Goal: Information Seeking & Learning: Learn about a topic

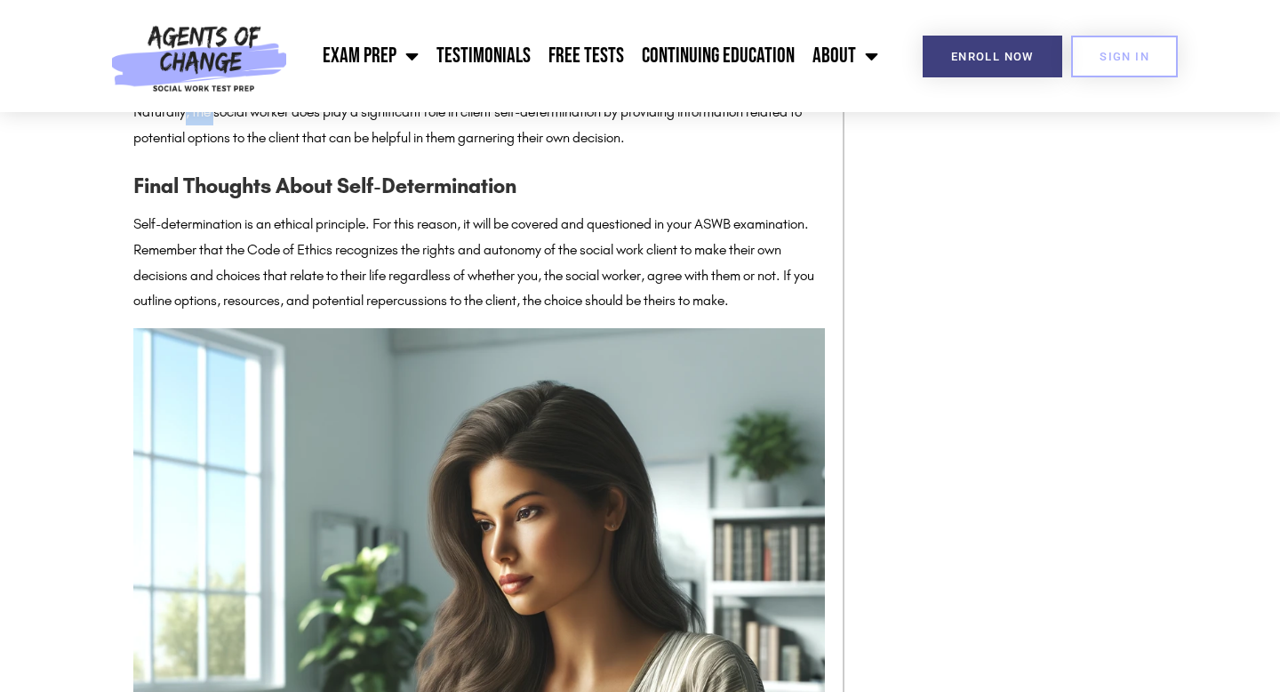
scroll to position [3258, 0]
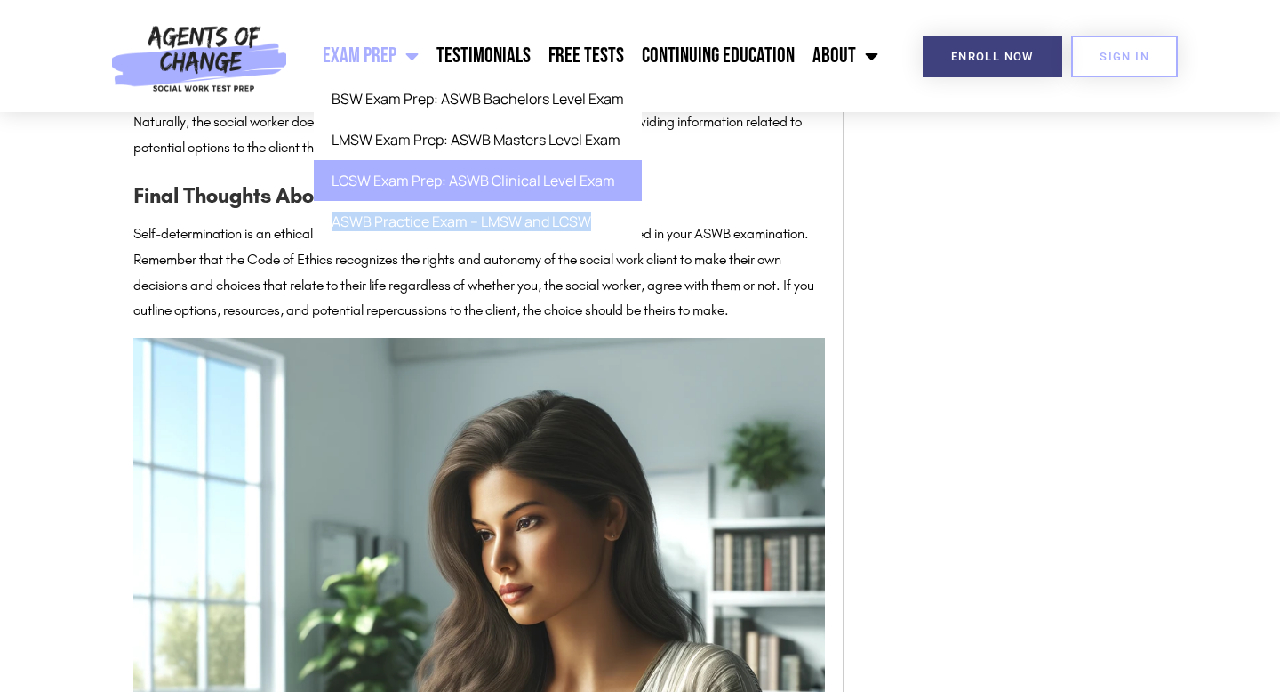
click at [426, 180] on link "LCSW Exam Prep: ASWB Clinical Level Exam" at bounding box center [478, 180] width 328 height 41
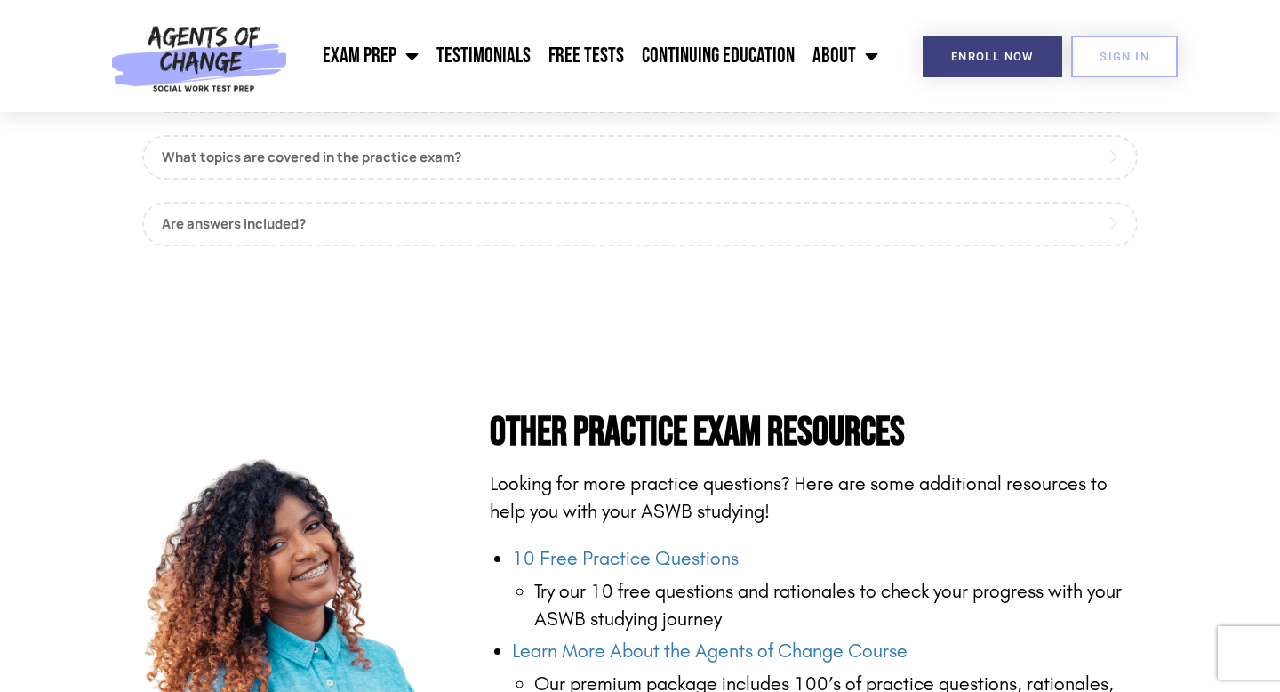
scroll to position [1375, 0]
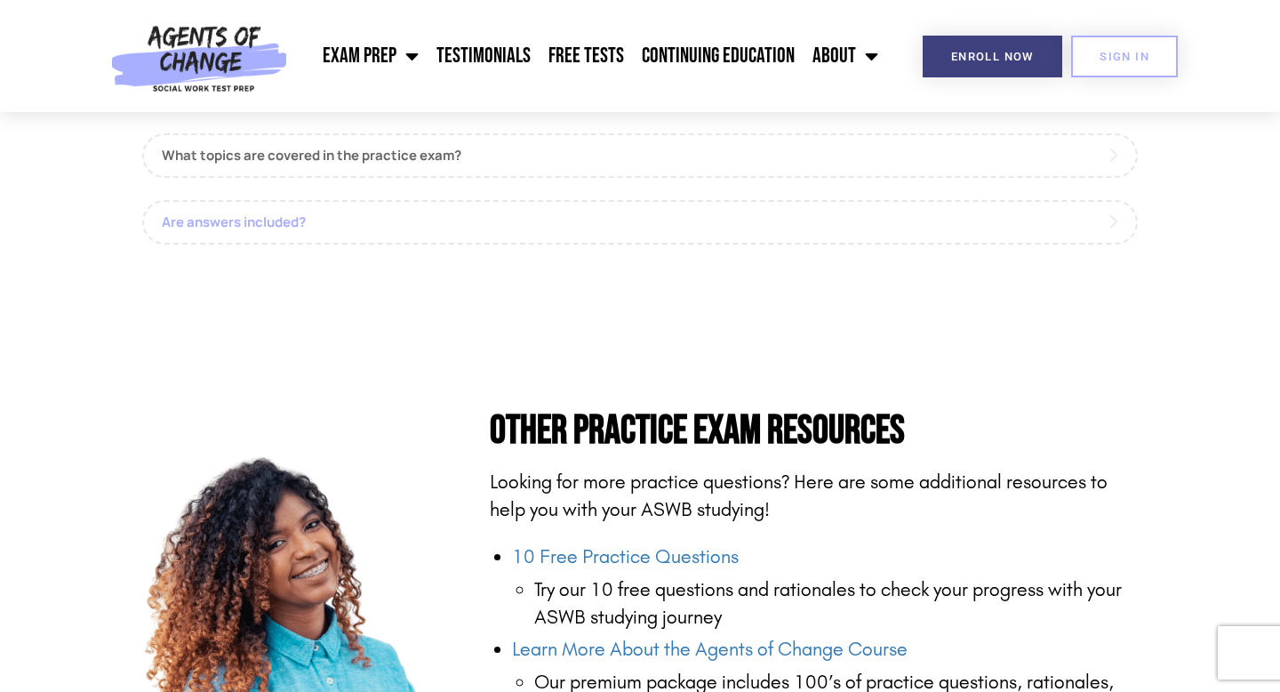
click at [520, 200] on link "Are answers included?" at bounding box center [639, 222] width 995 height 44
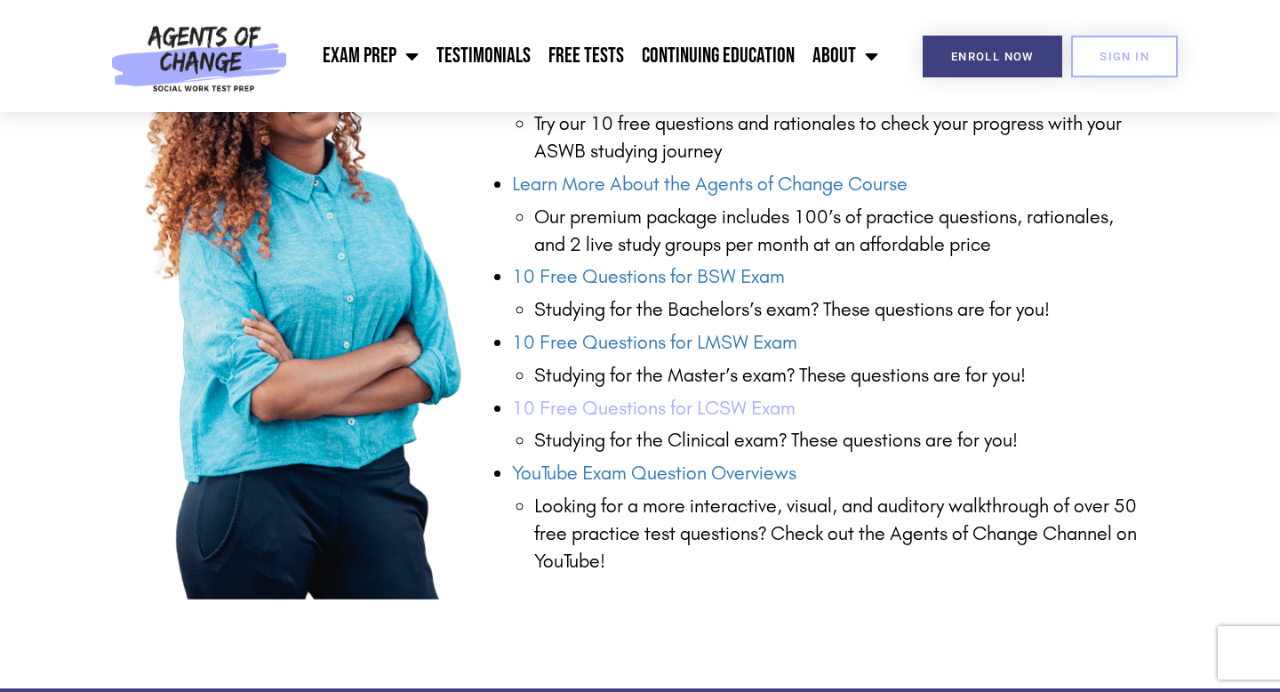
scroll to position [1970, 0]
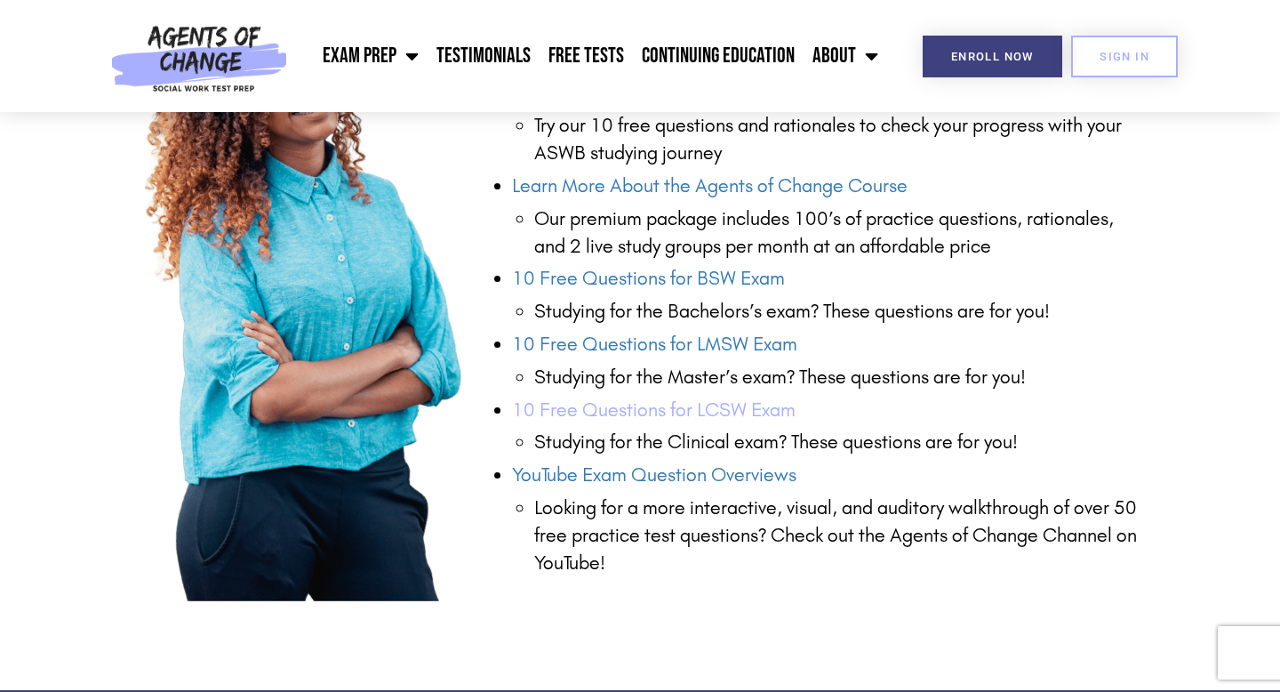
click at [614, 398] on link "10 Free Questions for LCSW Exam" at bounding box center [654, 409] width 284 height 23
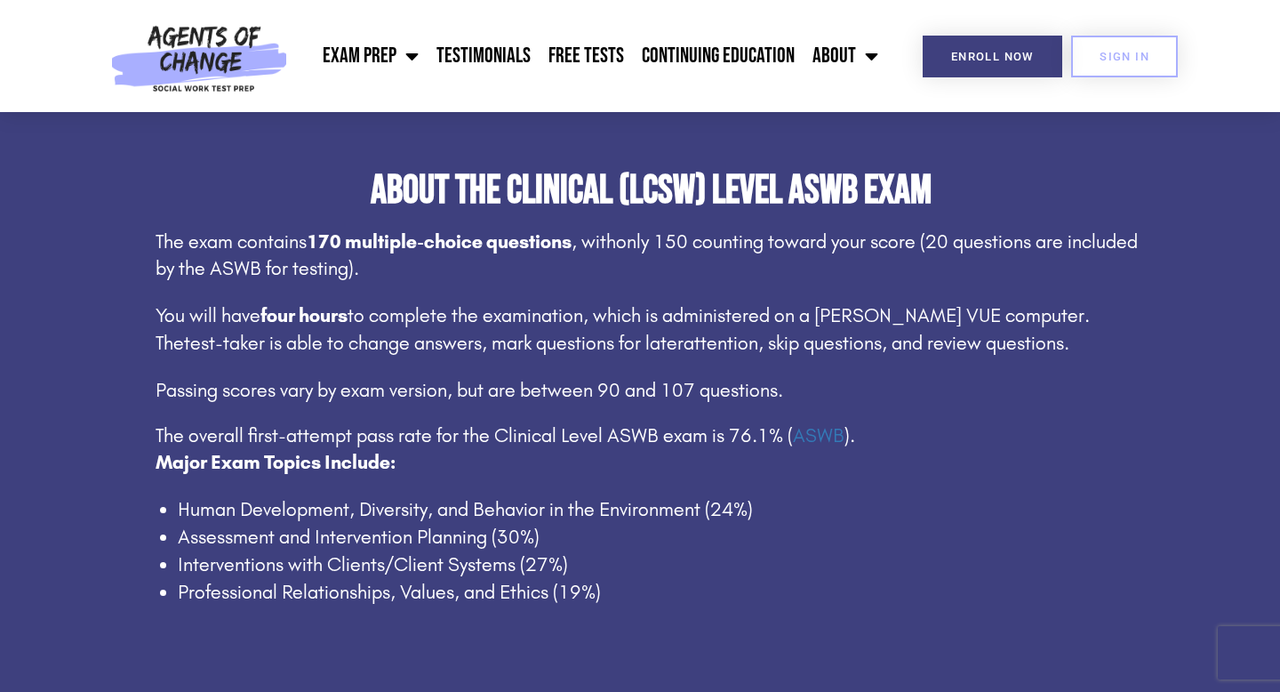
scroll to position [995, 0]
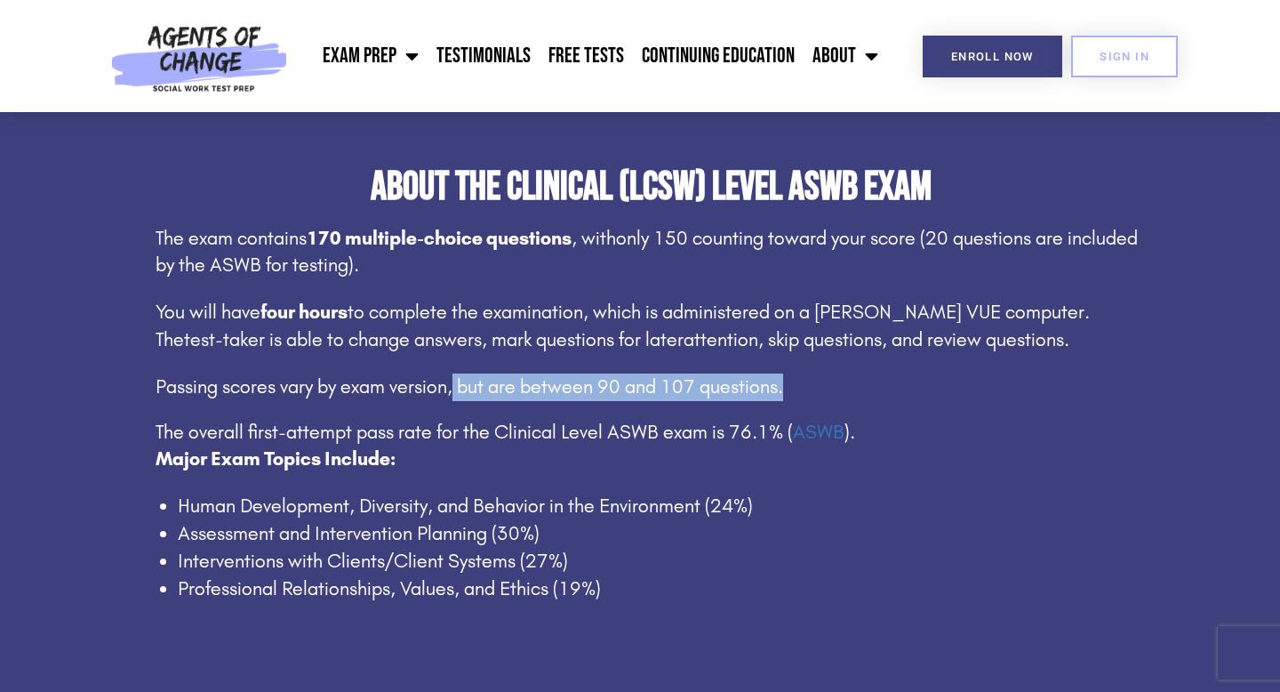
drag, startPoint x: 454, startPoint y: 388, endPoint x: 778, endPoint y: 389, distance: 323.5
click at [778, 389] on span "Passing scores vary by exam version, but are between 90 and 107 questions." at bounding box center [470, 386] width 628 height 23
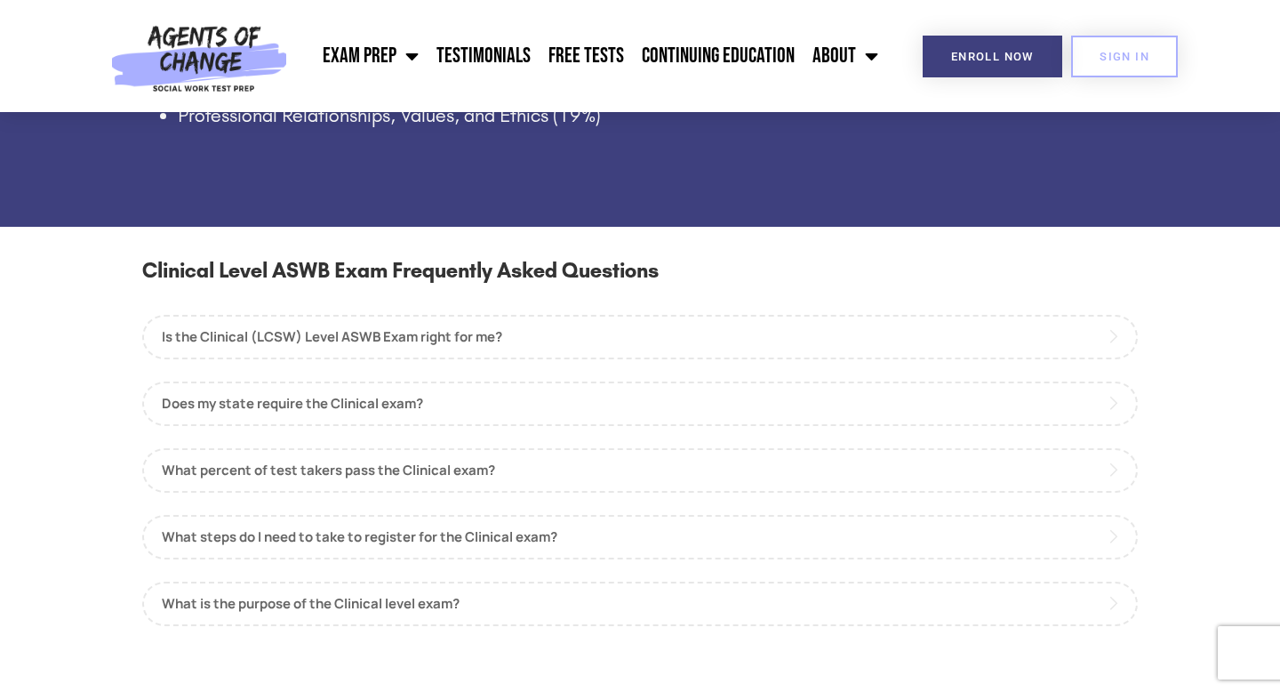
scroll to position [1471, 0]
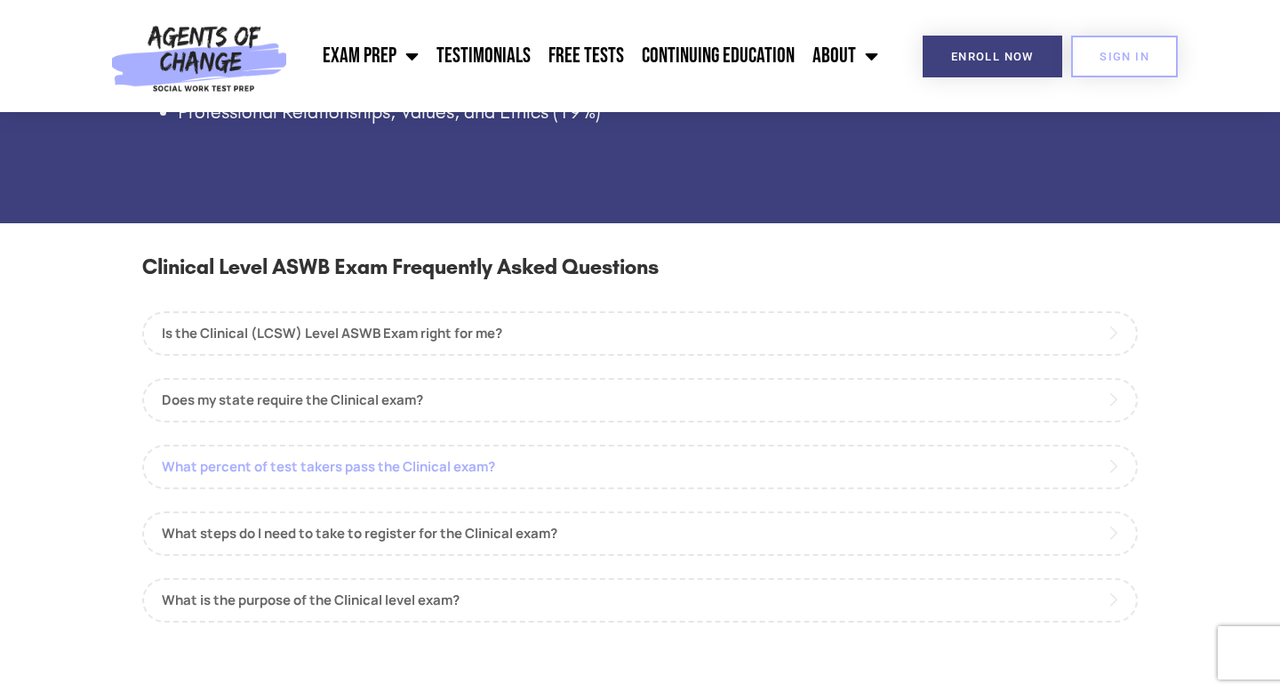
click at [516, 469] on link "What percent of test takers pass the Clinical exam?" at bounding box center [639, 466] width 995 height 44
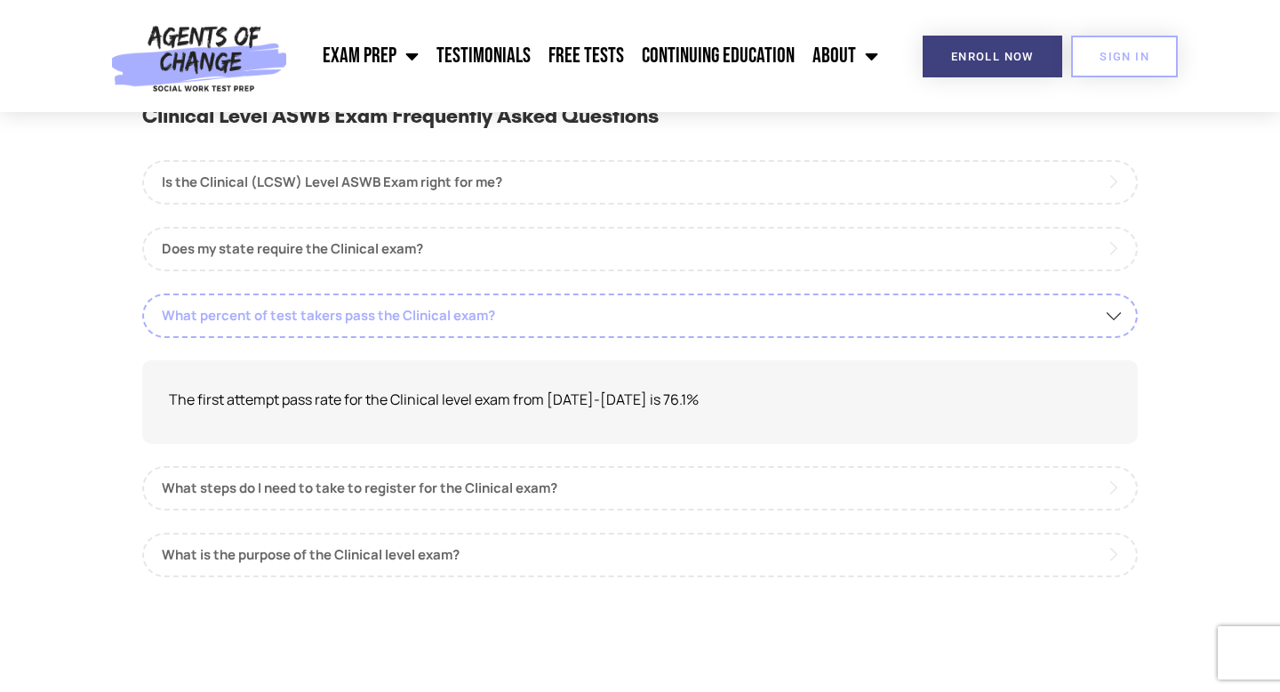
scroll to position [1625, 0]
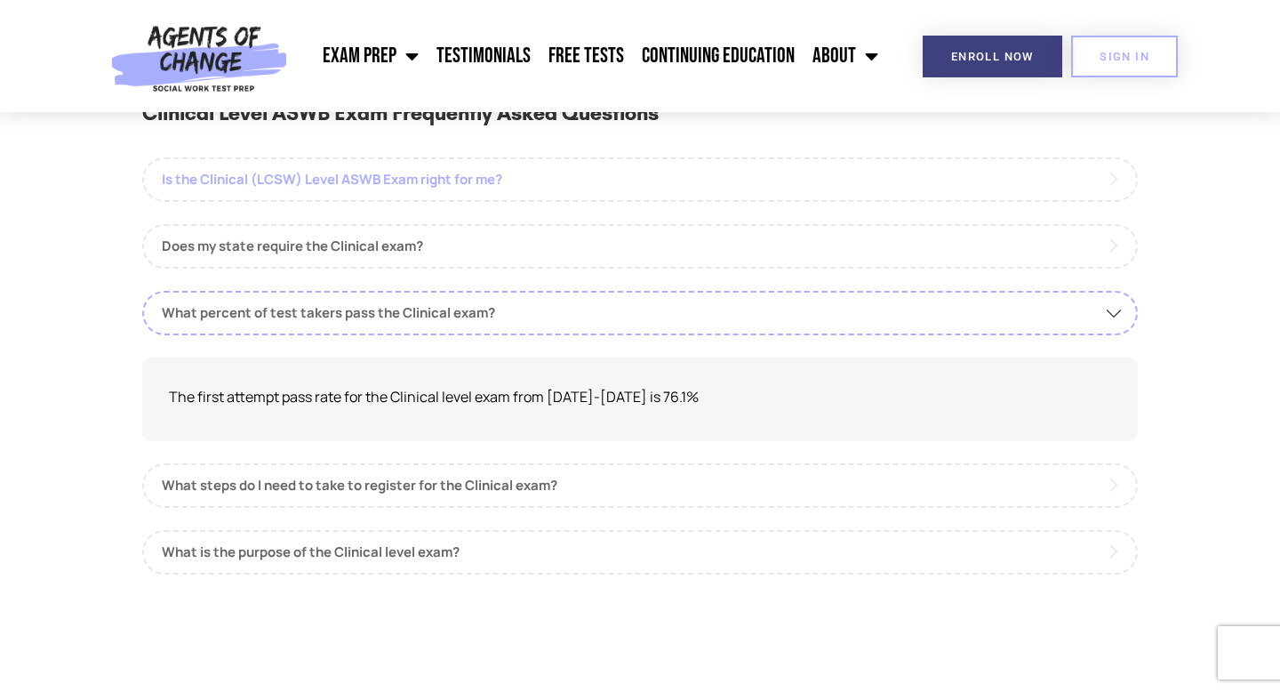
click at [528, 185] on link "Is the Clinical (LCSW) Level ASWB Exam right for me?" at bounding box center [639, 179] width 995 height 44
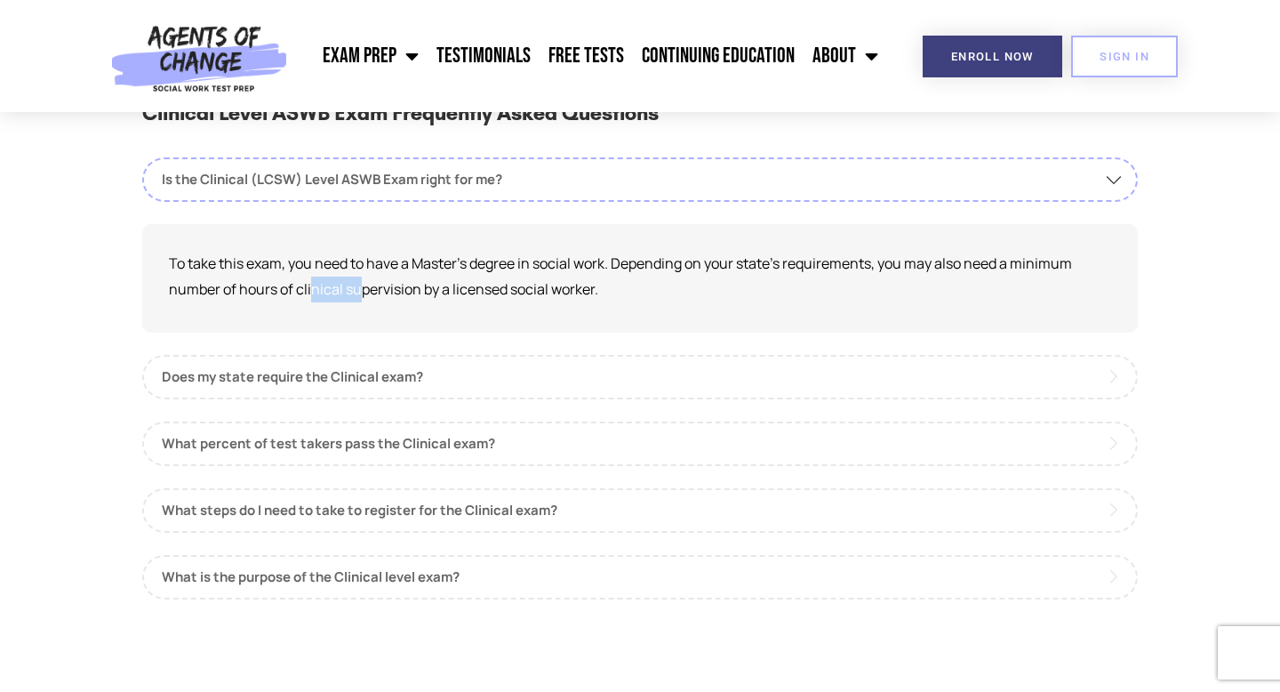
drag, startPoint x: 311, startPoint y: 288, endPoint x: 358, endPoint y: 295, distance: 47.6
click at [358, 295] on p "To take this exam, you need to have a Master's degree in social work. Depending…" at bounding box center [640, 277] width 942 height 52
click at [337, 380] on link "Does my state require the Clinical exam?" at bounding box center [639, 377] width 995 height 44
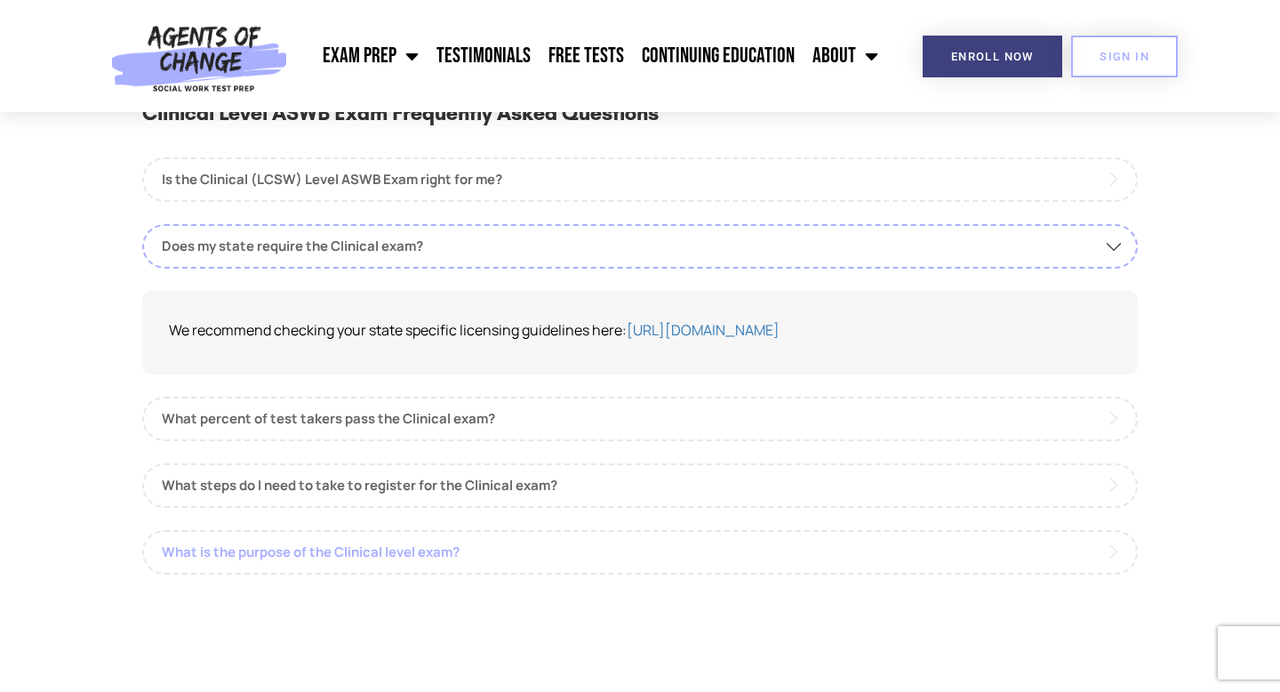
click at [341, 556] on link "What is the purpose of the Clinical level exam?" at bounding box center [639, 552] width 995 height 44
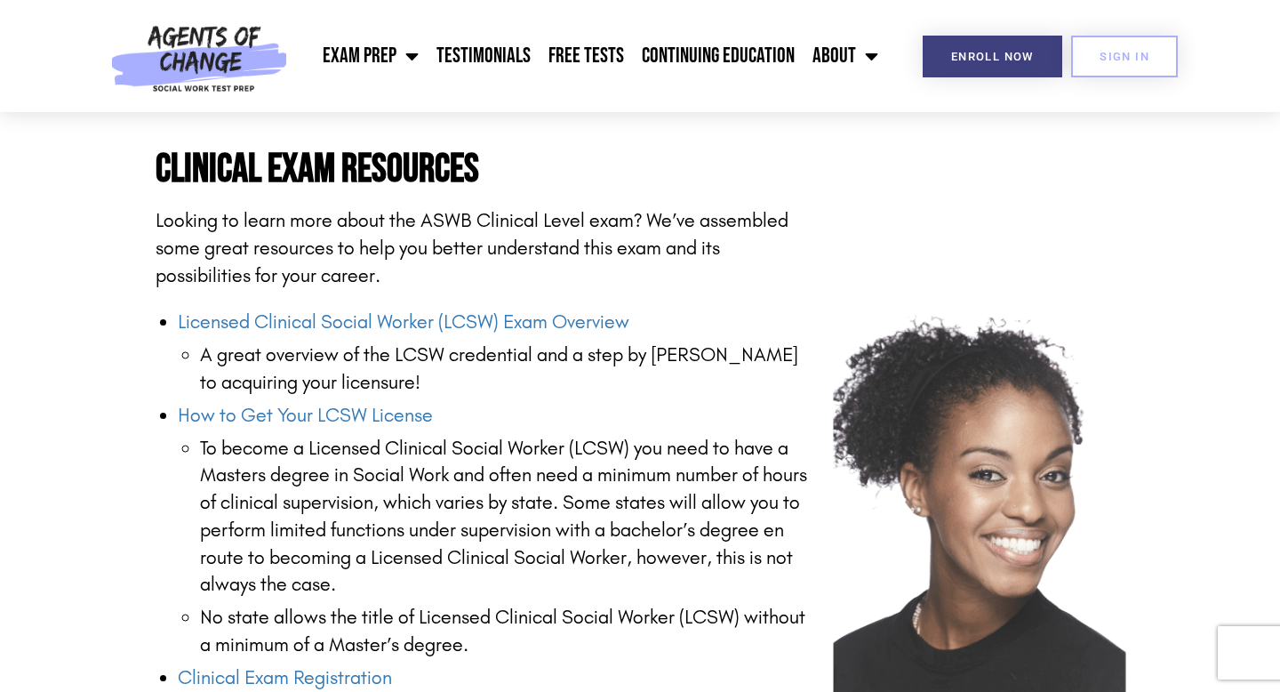
scroll to position [2282, 0]
